Goal: Find specific page/section: Find specific page/section

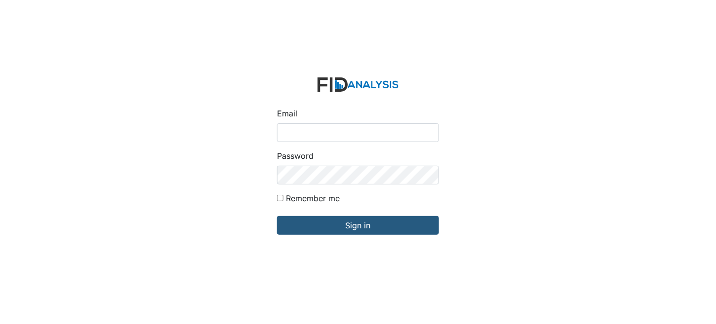
click at [317, 140] on input "Email" at bounding box center [358, 132] width 162 height 19
type input "[EMAIL_ADDRESS][DOMAIN_NAME]"
click at [358, 193] on div "Remember me" at bounding box center [358, 200] width 162 height 16
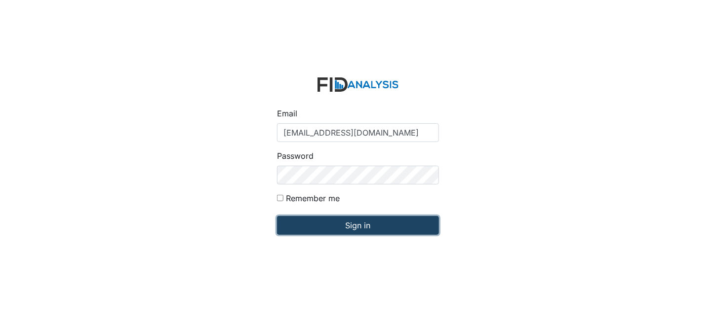
click at [372, 223] on input "Sign in" at bounding box center [358, 225] width 162 height 19
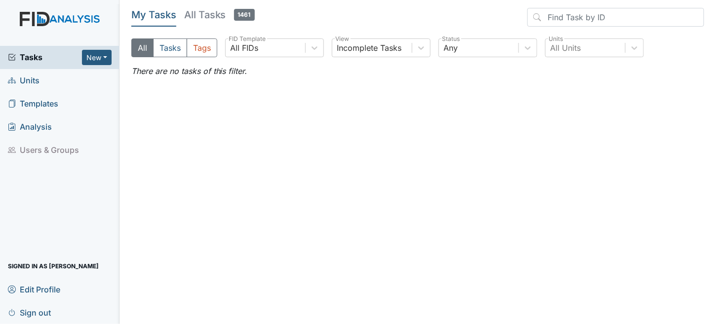
click at [41, 75] on link "Units" at bounding box center [59, 80] width 119 height 23
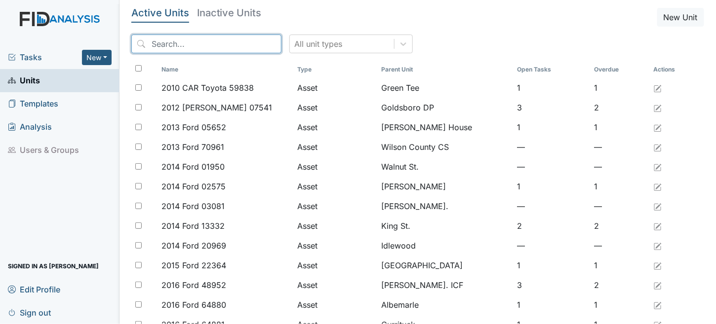
click at [184, 45] on input "search" at bounding box center [206, 44] width 150 height 19
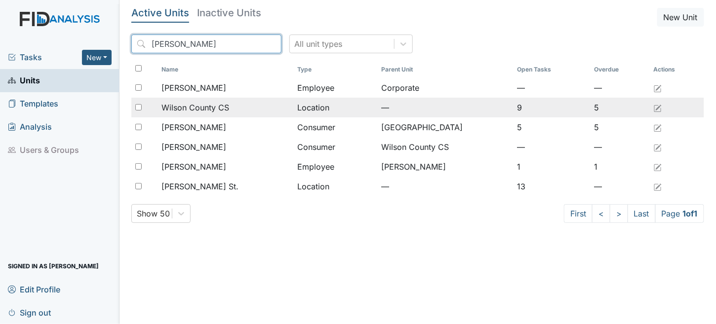
type input "wilson"
click at [222, 106] on span "Wilson County CS" at bounding box center [195, 108] width 68 height 12
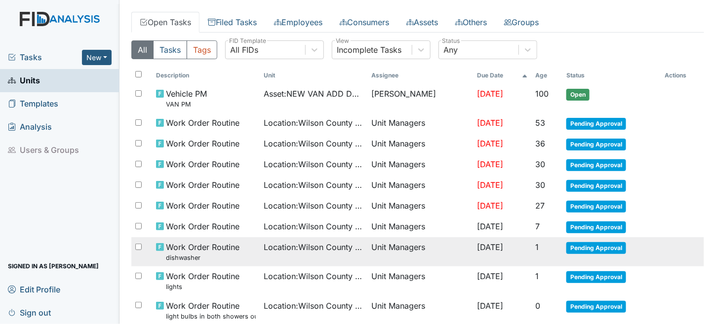
scroll to position [17, 0]
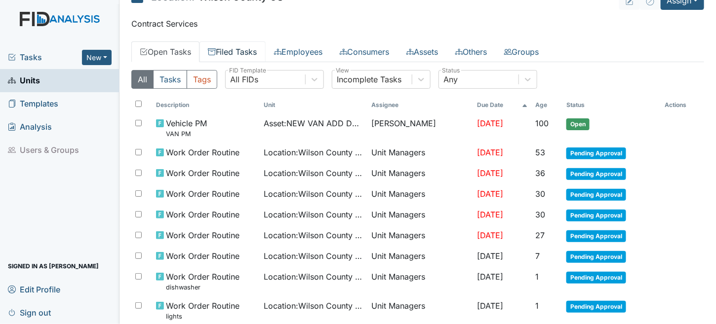
click at [220, 45] on link "Filed Tasks" at bounding box center [232, 51] width 66 height 21
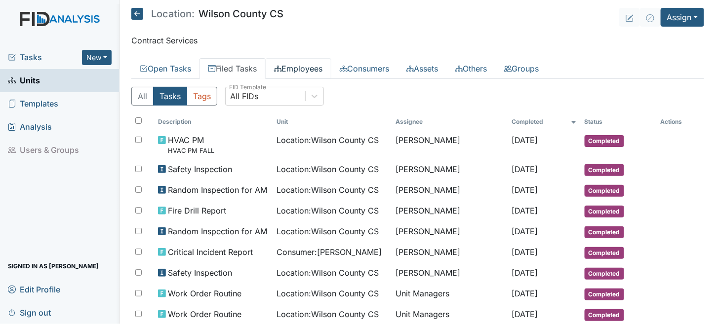
click at [329, 71] on link "Employees" at bounding box center [299, 68] width 66 height 21
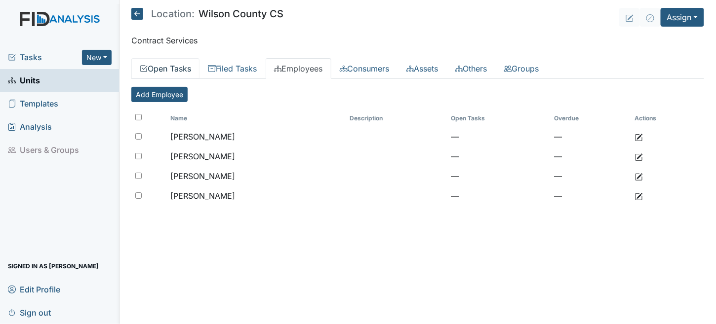
click at [170, 62] on link "Open Tasks" at bounding box center [165, 68] width 68 height 21
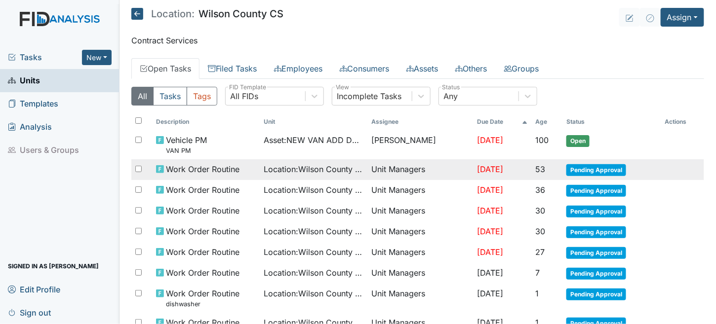
click at [371, 171] on td "Unit Managers" at bounding box center [421, 169] width 106 height 21
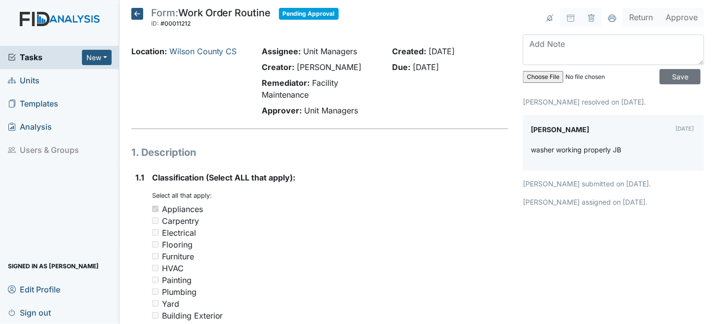
click at [137, 15] on icon at bounding box center [137, 14] width 12 height 12
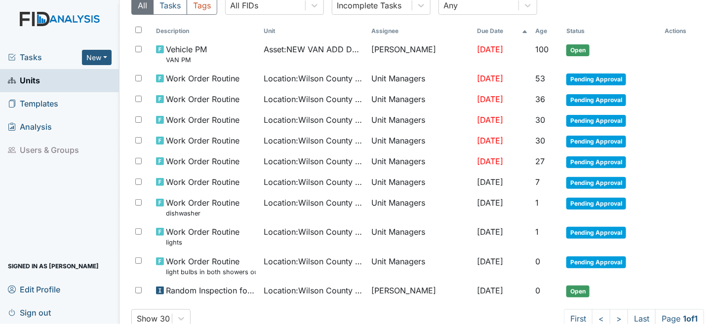
scroll to position [99, 0]
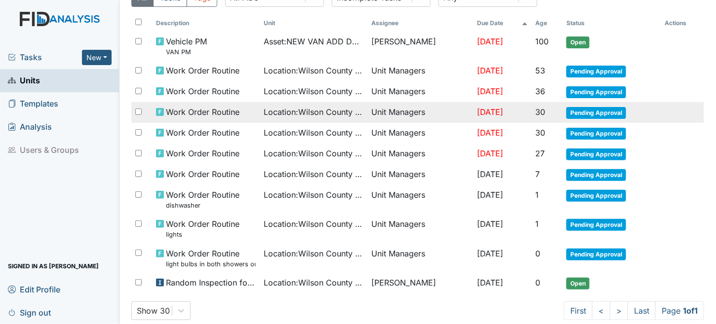
click at [343, 114] on span "Location : [GEOGRAPHIC_DATA]" at bounding box center [314, 112] width 100 height 12
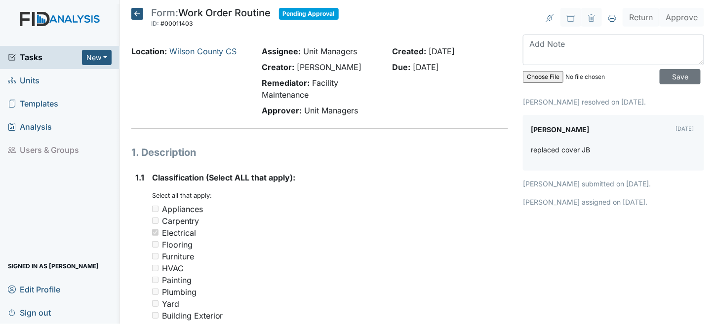
click at [135, 9] on icon at bounding box center [137, 14] width 12 height 12
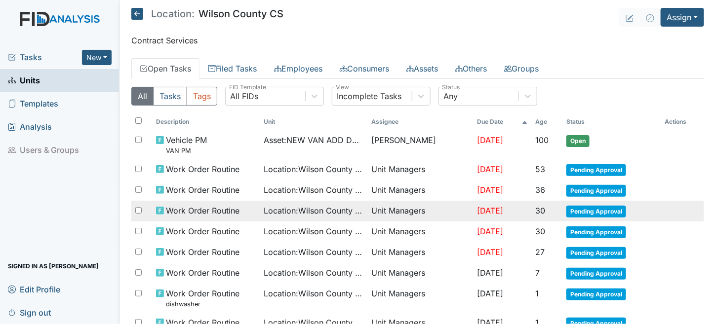
click at [323, 213] on span "Location : [GEOGRAPHIC_DATA]" at bounding box center [314, 211] width 100 height 12
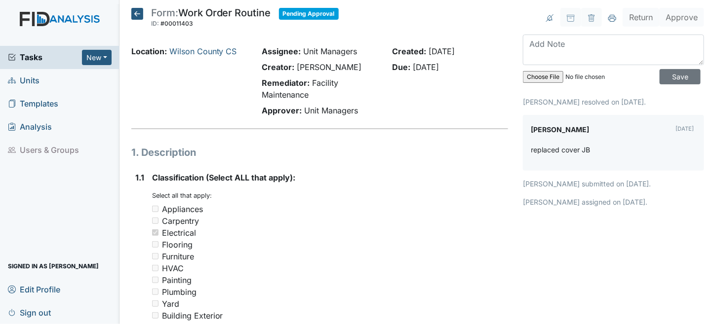
click at [142, 16] on icon at bounding box center [137, 14] width 12 height 12
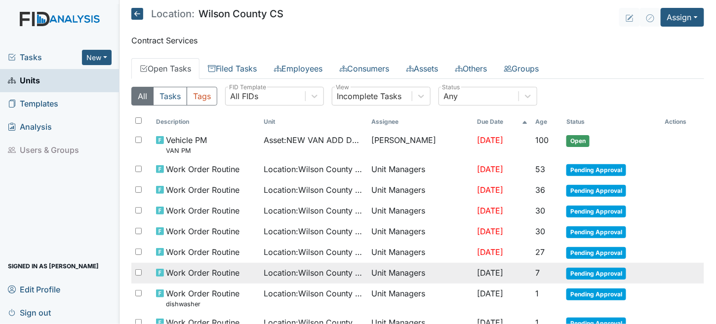
click at [285, 270] on span "Location : Wilson County CS" at bounding box center [314, 273] width 100 height 12
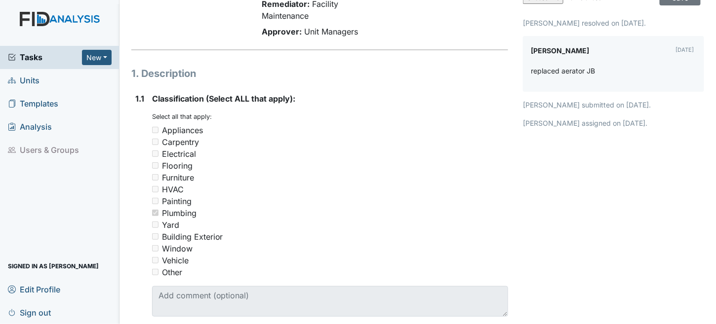
scroll to position [76, 0]
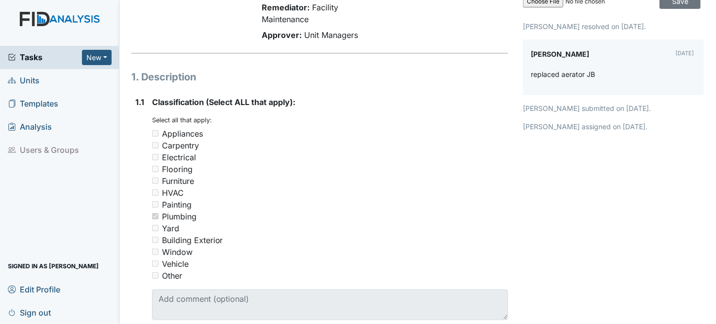
click at [707, 107] on main "Form: Work Order Routine ID: #00006735 Pending Approval Autosaving... Location:…" at bounding box center [417, 162] width 596 height 324
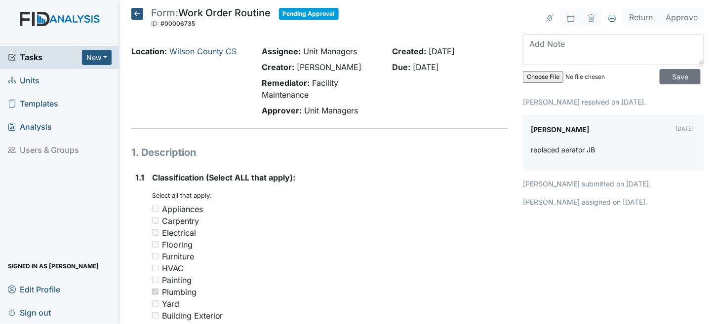
click at [141, 11] on icon at bounding box center [137, 14] width 12 height 12
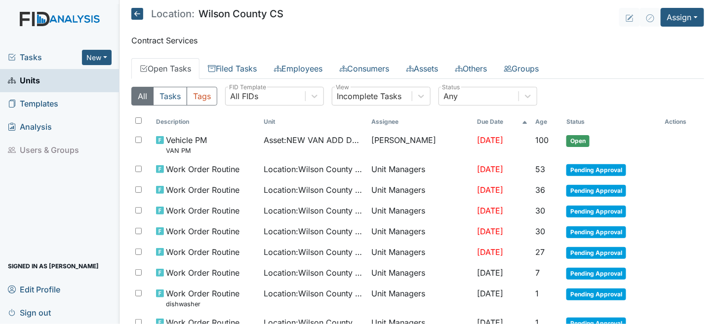
click at [30, 83] on span "Units" at bounding box center [24, 80] width 32 height 15
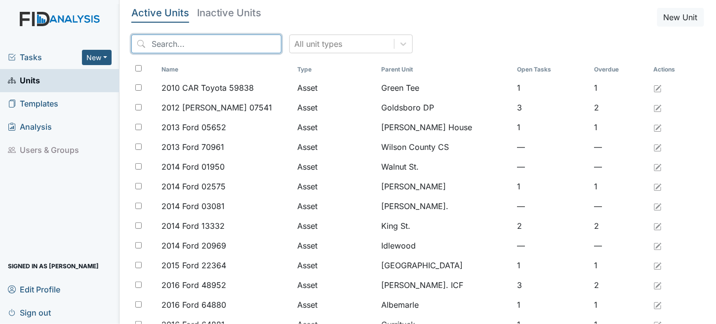
click at [191, 46] on input "search" at bounding box center [206, 44] width 150 height 19
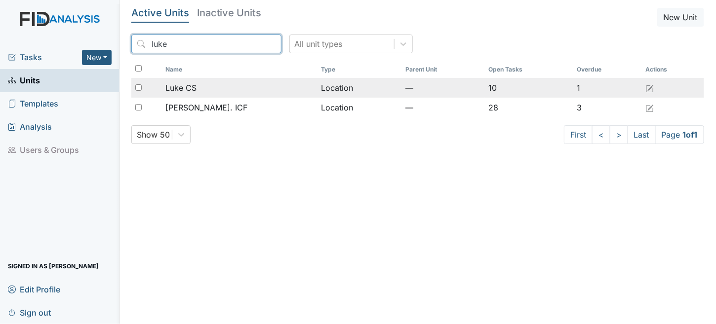
type input "luke"
click at [317, 90] on td "Location" at bounding box center [359, 88] width 84 height 20
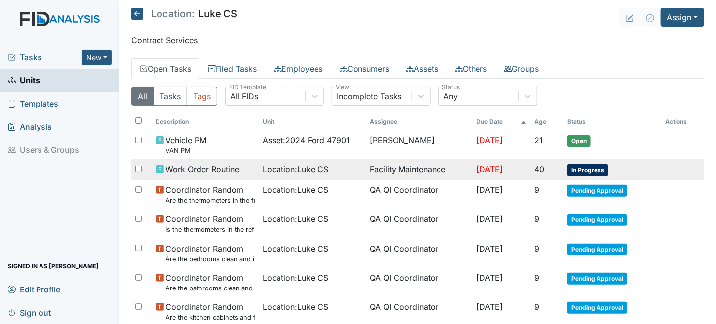
click at [346, 169] on div "Location : Luke CS" at bounding box center [312, 169] width 99 height 12
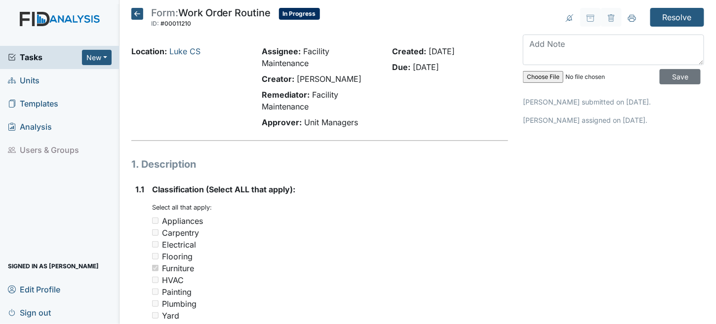
click at [138, 16] on icon at bounding box center [137, 14] width 12 height 12
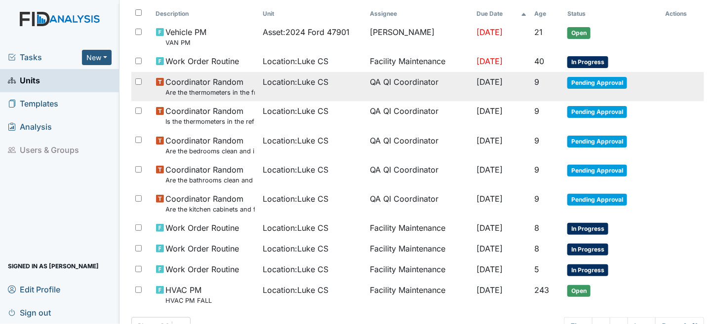
scroll to position [142, 0]
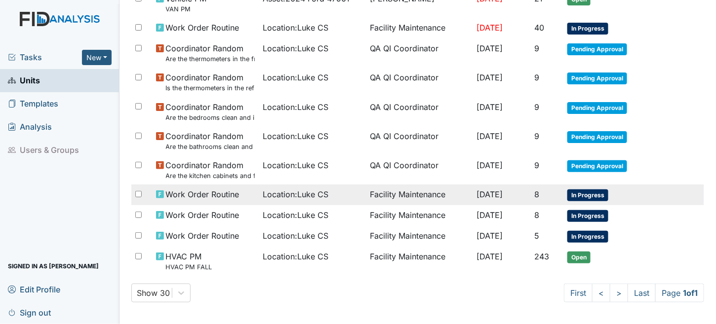
click at [394, 197] on td "Facility Maintenance" at bounding box center [419, 195] width 107 height 21
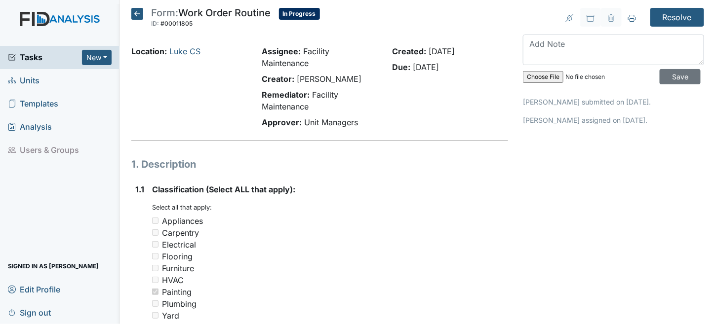
click at [136, 8] on icon at bounding box center [137, 14] width 12 height 12
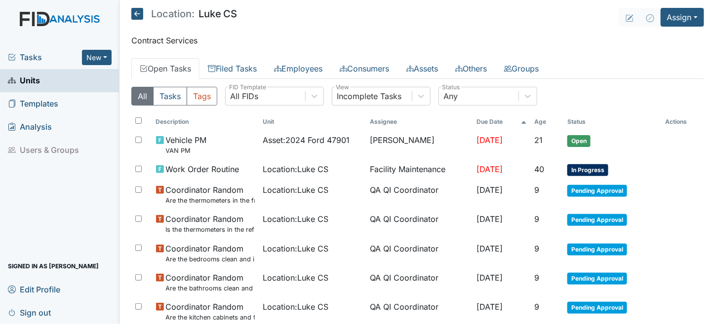
scroll to position [142, 0]
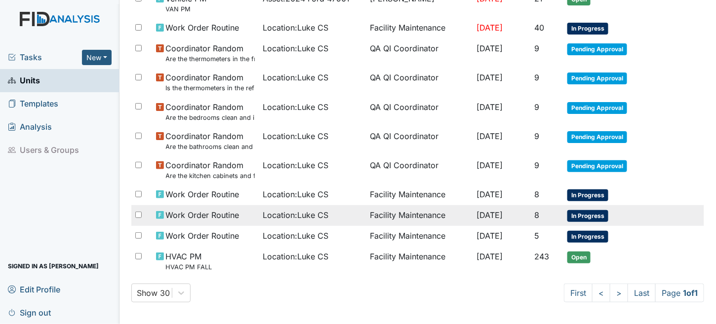
click at [391, 215] on td "Facility Maintenance" at bounding box center [419, 215] width 107 height 21
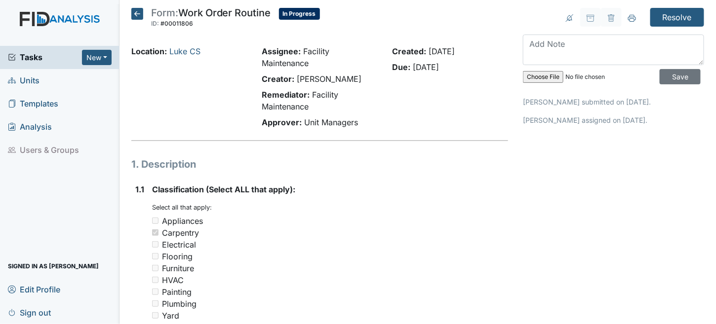
click at [136, 9] on icon at bounding box center [137, 14] width 12 height 12
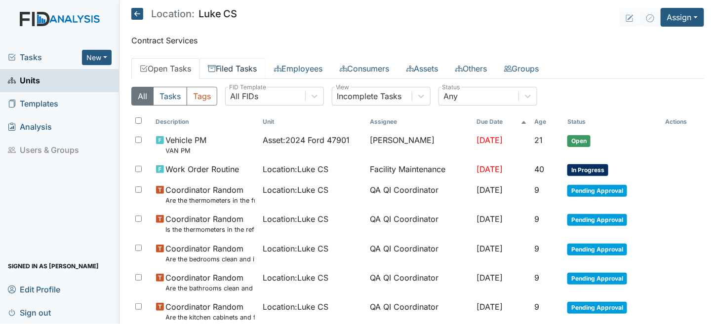
click at [245, 62] on link "Filed Tasks" at bounding box center [232, 68] width 66 height 21
